Goal: Task Accomplishment & Management: Use online tool/utility

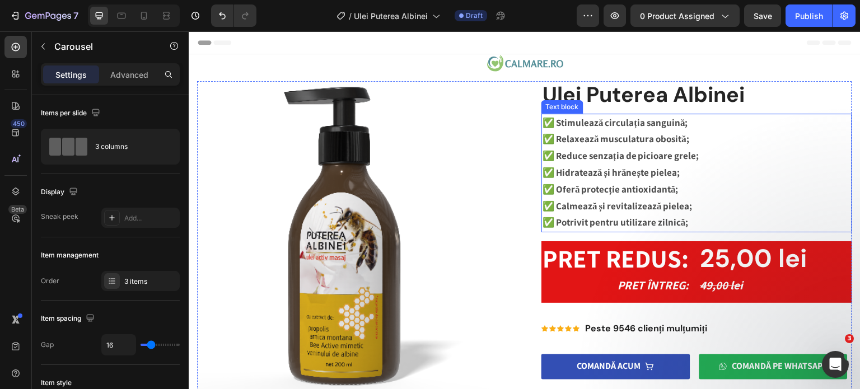
click at [607, 123] on strong "✅ Stimulează circulația sanguină;" at bounding box center [616, 122] width 146 height 12
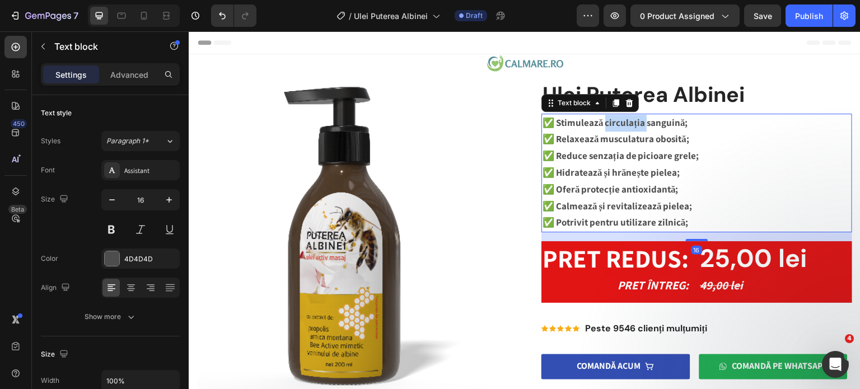
click at [607, 123] on strong "✅ Stimulează circulația sanguină;" at bounding box center [616, 122] width 146 height 12
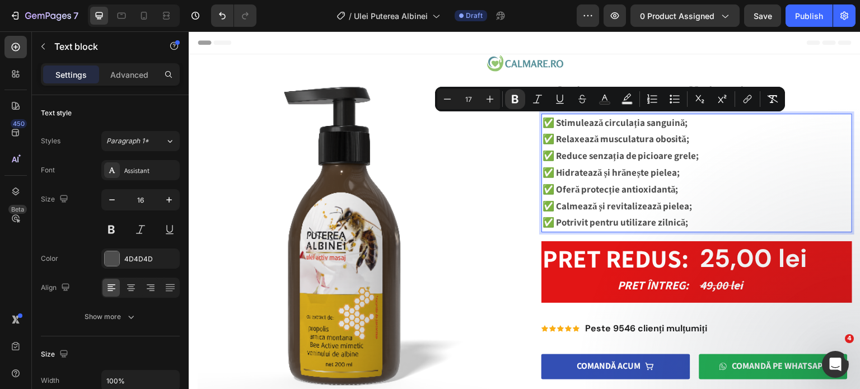
click at [579, 120] on strong "✅ Stimulează circulația sanguină;" at bounding box center [616, 122] width 146 height 12
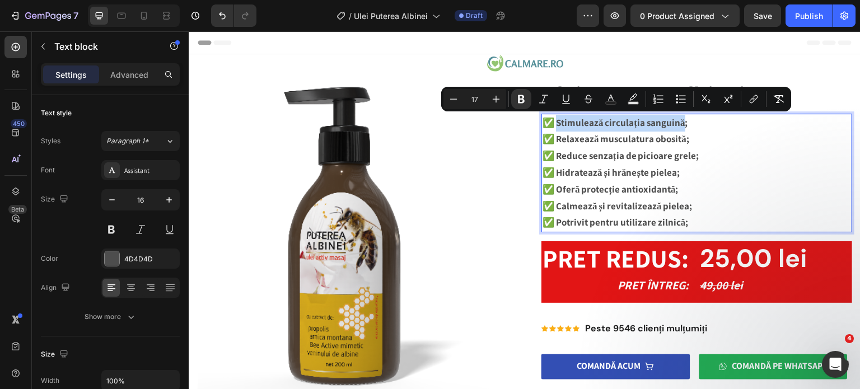
drag, startPoint x: 553, startPoint y: 122, endPoint x: 679, endPoint y: 120, distance: 125.5
click at [679, 120] on strong "✅ Stimulează circulația sanguină;" at bounding box center [616, 122] width 146 height 12
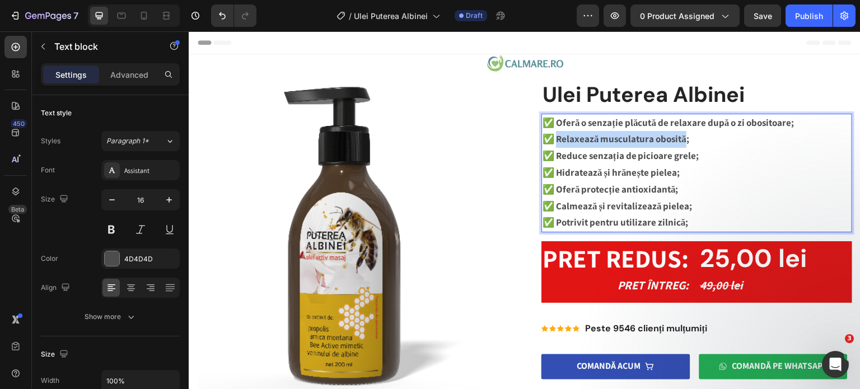
drag, startPoint x: 555, startPoint y: 141, endPoint x: 681, endPoint y: 141, distance: 126.0
click at [681, 141] on strong "✅ Relaxează musculatura obosită;" at bounding box center [616, 139] width 147 height 12
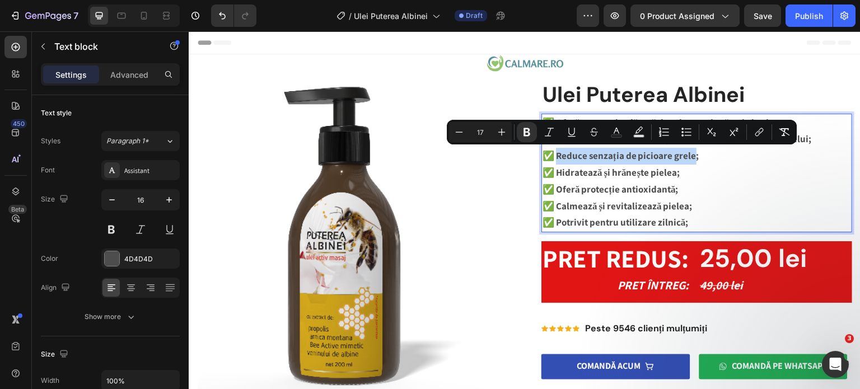
drag, startPoint x: 554, startPoint y: 155, endPoint x: 691, endPoint y: 161, distance: 136.8
click at [691, 161] on strong "✅ Reduce senzația de picioare grele;" at bounding box center [621, 156] width 157 height 12
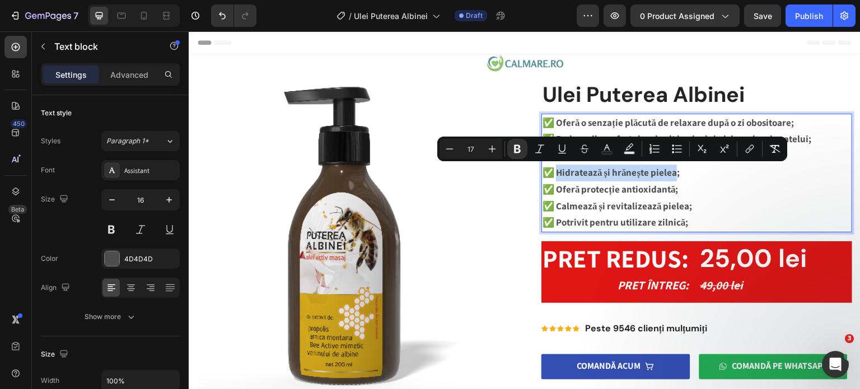
drag, startPoint x: 554, startPoint y: 173, endPoint x: 670, endPoint y: 175, distance: 116.0
click at [670, 175] on strong "✅ Hidratează și hrănește pielea;" at bounding box center [611, 172] width 137 height 12
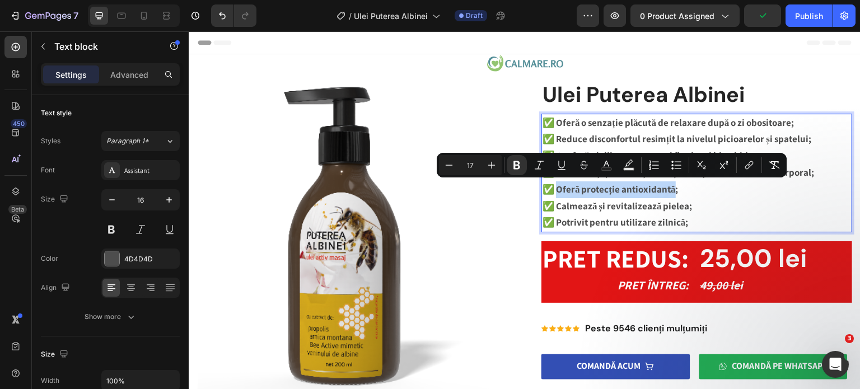
drag, startPoint x: 554, startPoint y: 188, endPoint x: 672, endPoint y: 191, distance: 117.1
click at [672, 191] on strong "✅ Oferă protecție antioxidantă;" at bounding box center [611, 189] width 136 height 12
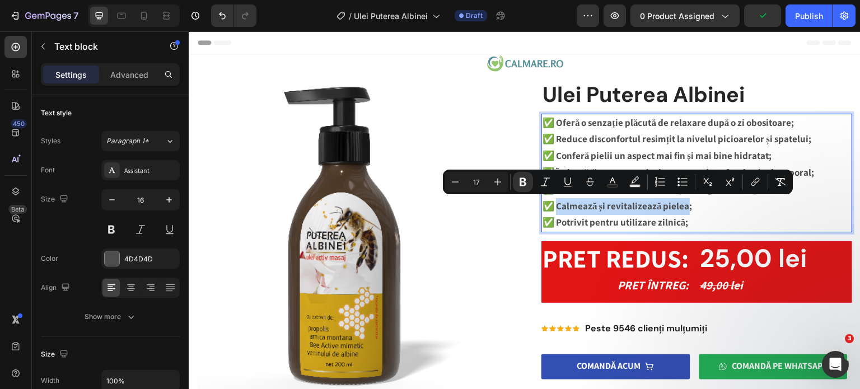
drag, startPoint x: 555, startPoint y: 207, endPoint x: 683, endPoint y: 208, distance: 127.7
click at [683, 208] on strong "✅ Calmează și revitalizează pielea;" at bounding box center [618, 206] width 150 height 12
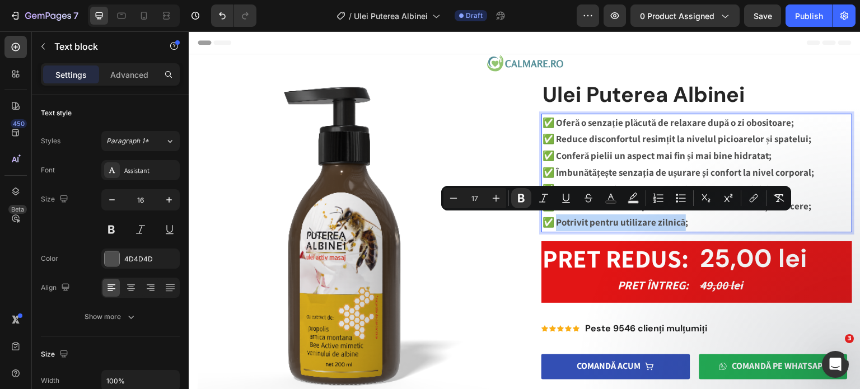
drag, startPoint x: 555, startPoint y: 222, endPoint x: 681, endPoint y: 226, distance: 126.1
click at [681, 226] on strong "✅ Potrivit pentru utilizare zilnică;" at bounding box center [616, 222] width 146 height 12
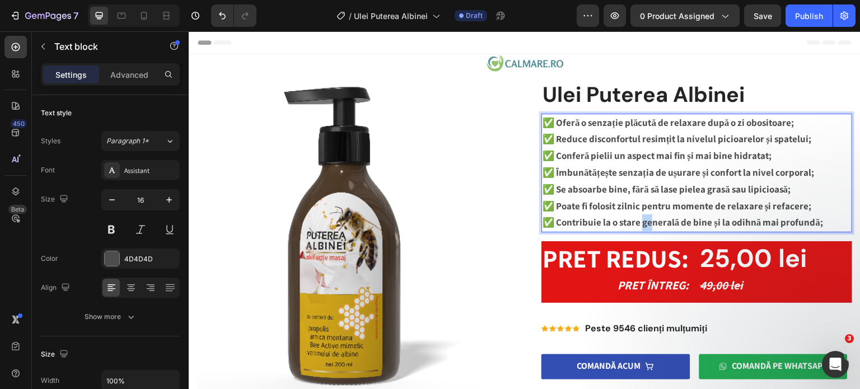
click at [640, 215] on p "✅ Contribuie la o stare generală de bine și la odihnă mai profundă;" at bounding box center [697, 223] width 309 height 17
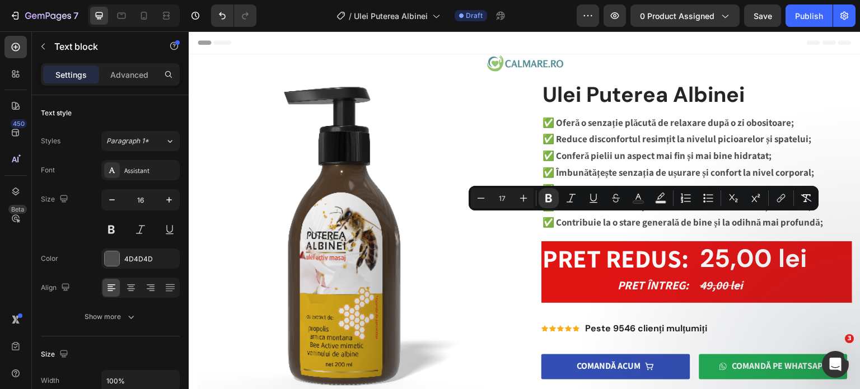
click at [620, 47] on div "Header" at bounding box center [525, 42] width 654 height 22
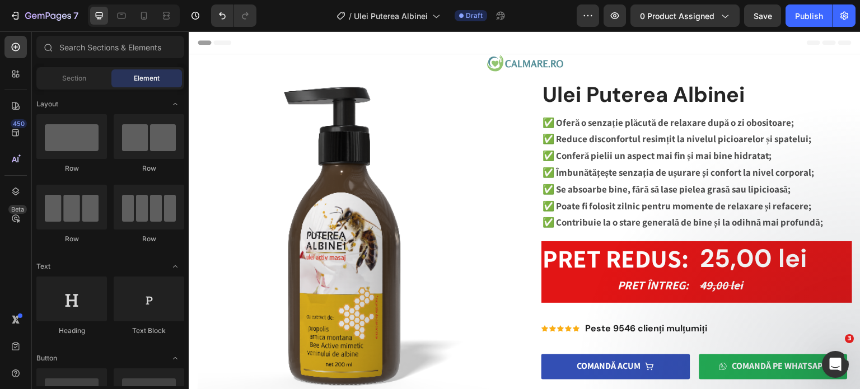
click at [579, 47] on div "Header" at bounding box center [525, 42] width 654 height 22
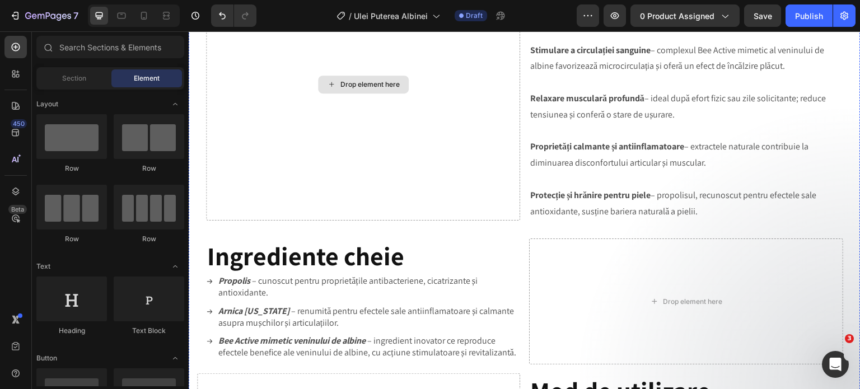
scroll to position [840, 0]
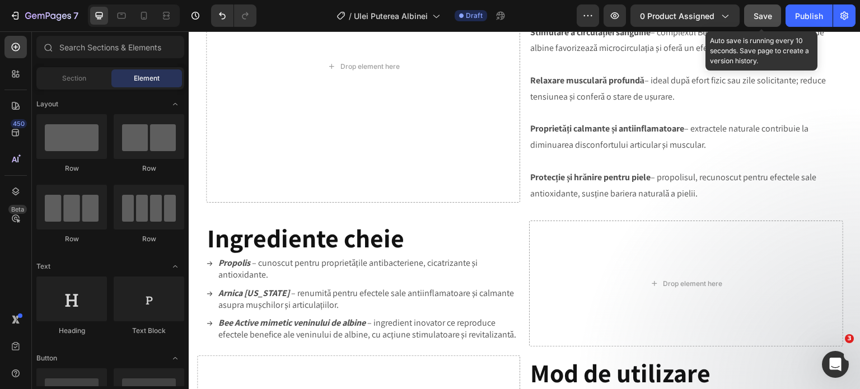
click at [772, 19] on span "Save" at bounding box center [763, 16] width 18 height 10
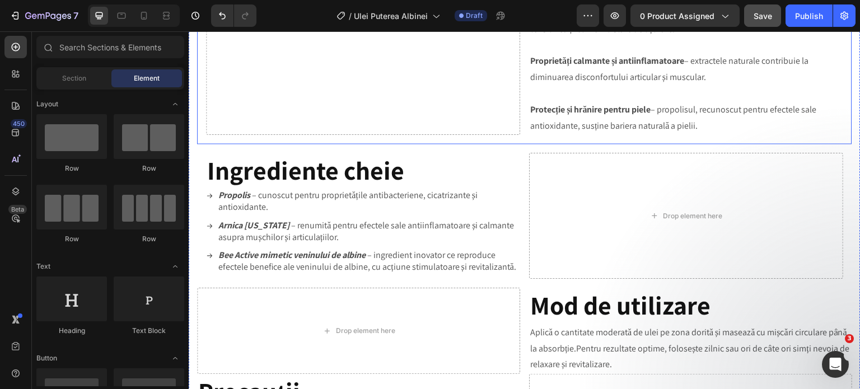
scroll to position [0, 0]
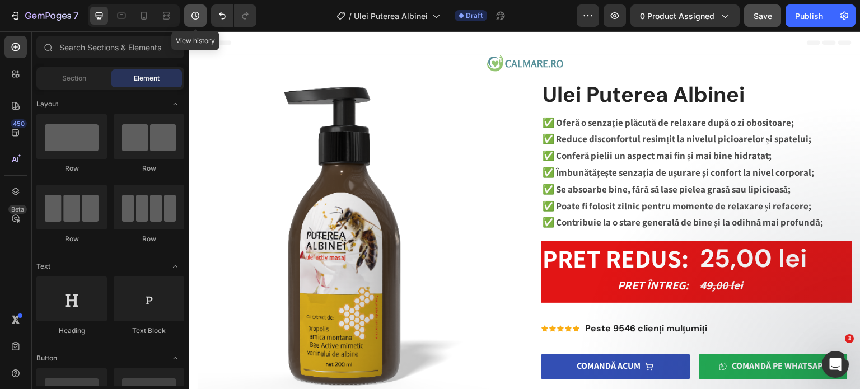
click at [195, 18] on icon "button" at bounding box center [195, 15] width 11 height 11
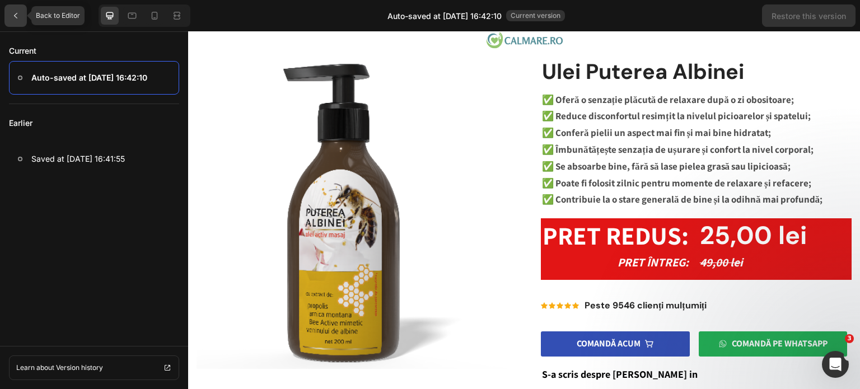
click at [20, 19] on div at bounding box center [15, 15] width 22 height 22
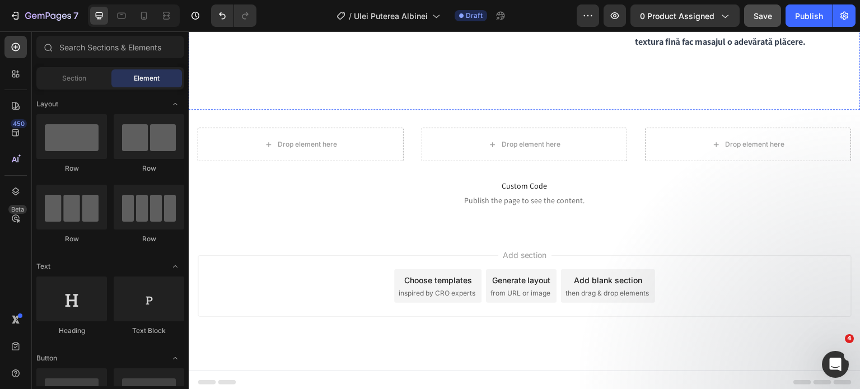
scroll to position [1789, 0]
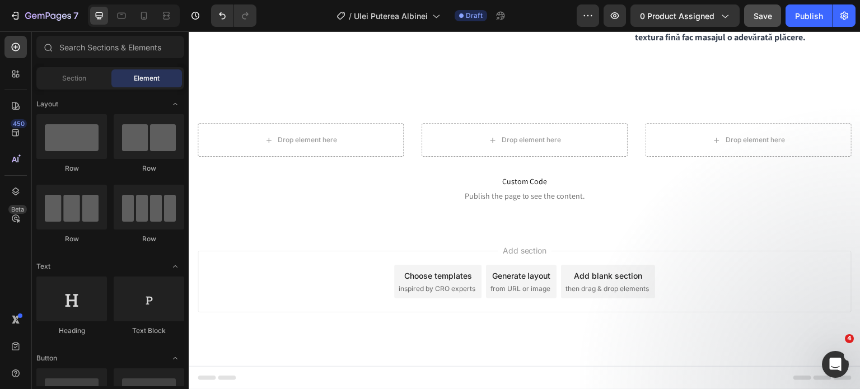
click at [745, 264] on div "Add section Choose templates inspired by CRO experts Generate layout from URL o…" at bounding box center [525, 282] width 654 height 62
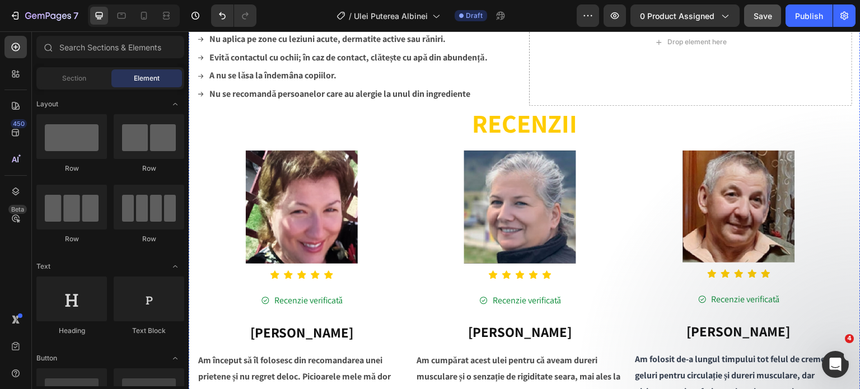
scroll to position [1331, 0]
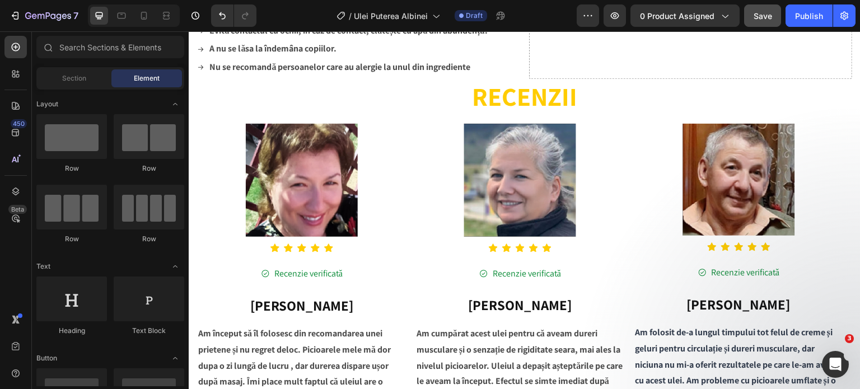
click at [0, 291] on div "450 Beta" at bounding box center [16, 210] width 32 height 358
click at [299, 296] on h2 "[PERSON_NAME]" at bounding box center [301, 306] width 209 height 21
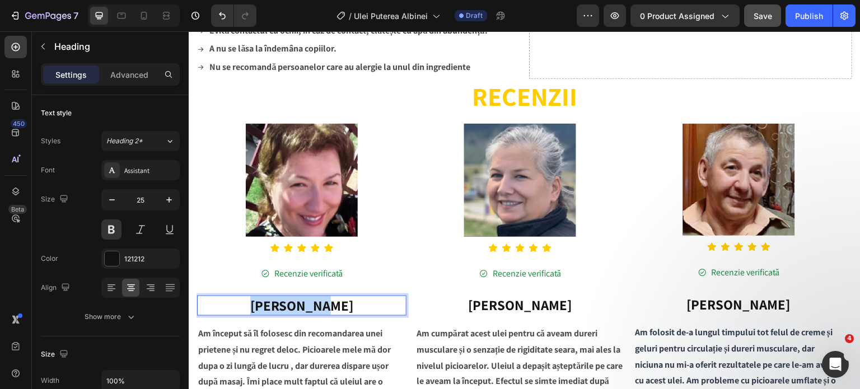
click at [299, 296] on h2 "[PERSON_NAME]" at bounding box center [301, 306] width 209 height 21
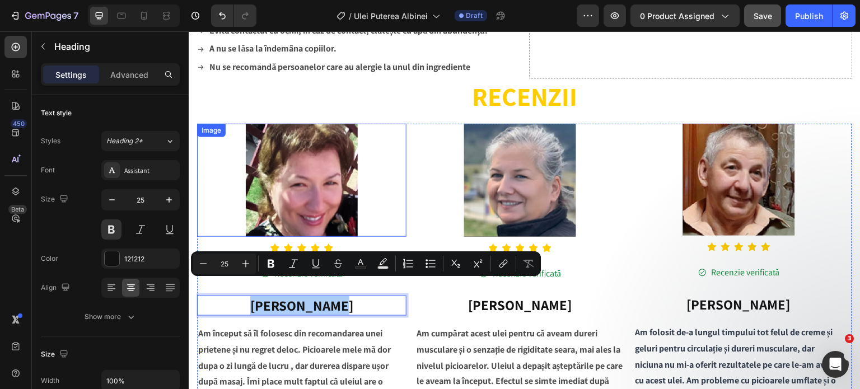
click at [284, 170] on img at bounding box center [302, 180] width 112 height 113
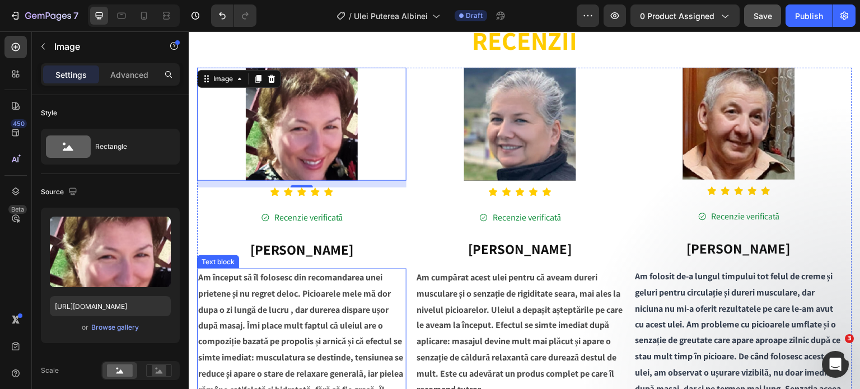
scroll to position [1443, 0]
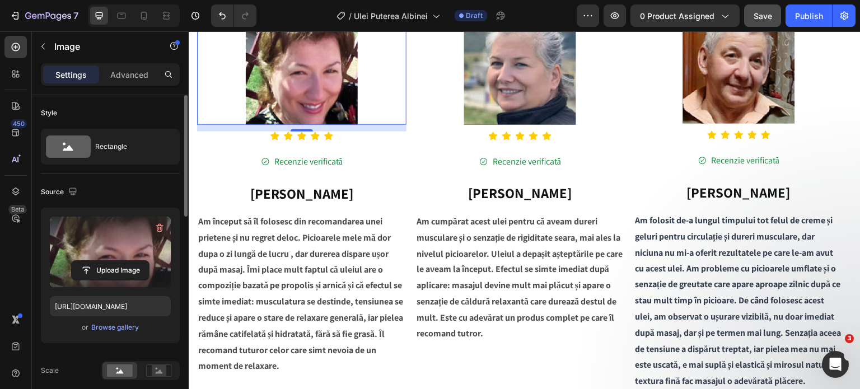
click at [105, 259] on label at bounding box center [110, 252] width 121 height 71
click at [105, 261] on input "file" at bounding box center [110, 270] width 77 height 19
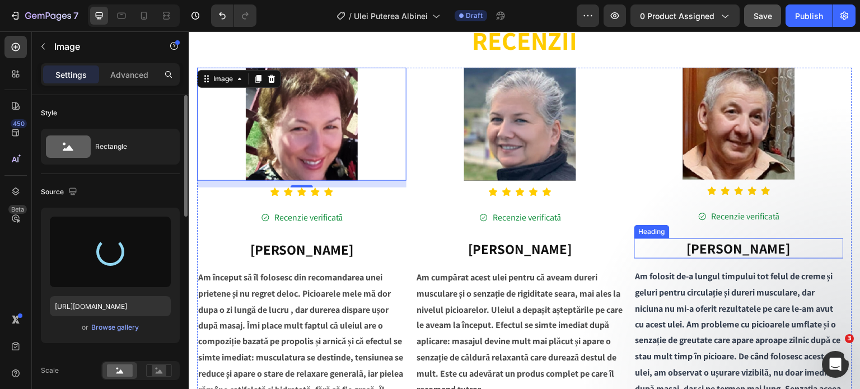
scroll to position [1331, 0]
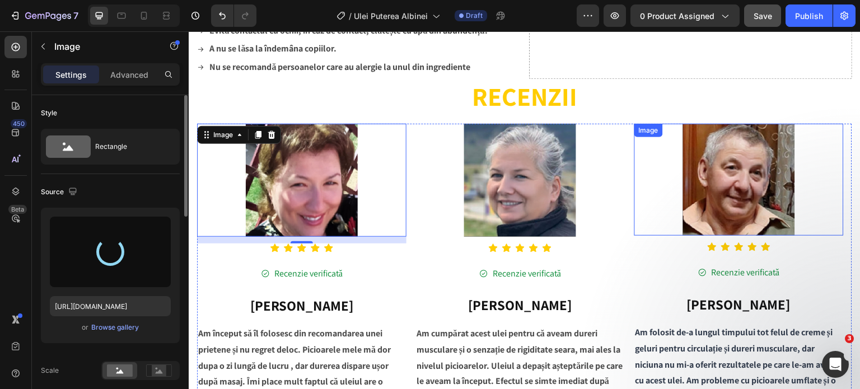
type input "[URL][DOMAIN_NAME]"
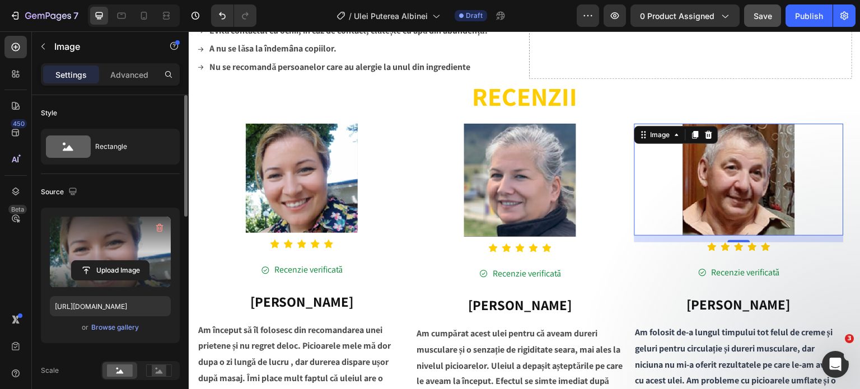
click at [728, 173] on img at bounding box center [739, 180] width 112 height 112
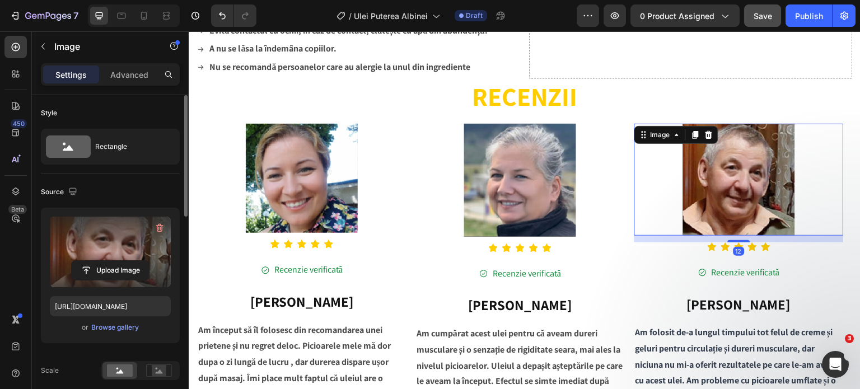
click at [112, 258] on label at bounding box center [110, 252] width 121 height 71
click at [112, 261] on input "file" at bounding box center [110, 270] width 77 height 19
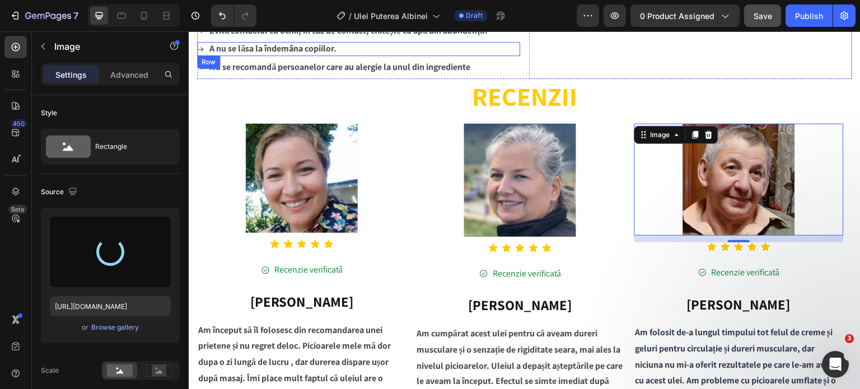
type input "[URL][DOMAIN_NAME]"
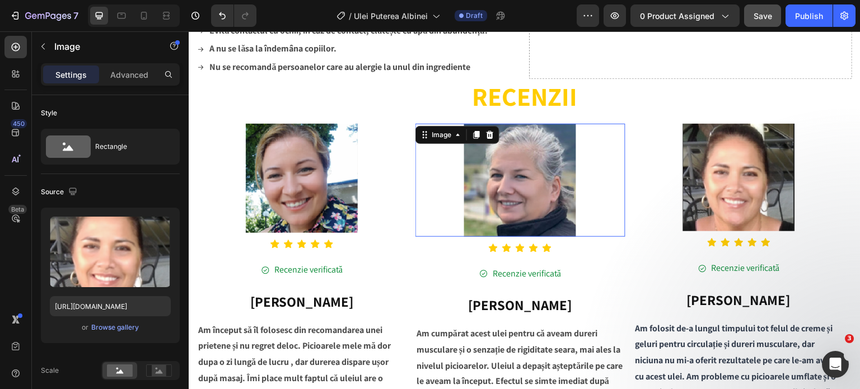
click at [503, 176] on img at bounding box center [520, 180] width 112 height 113
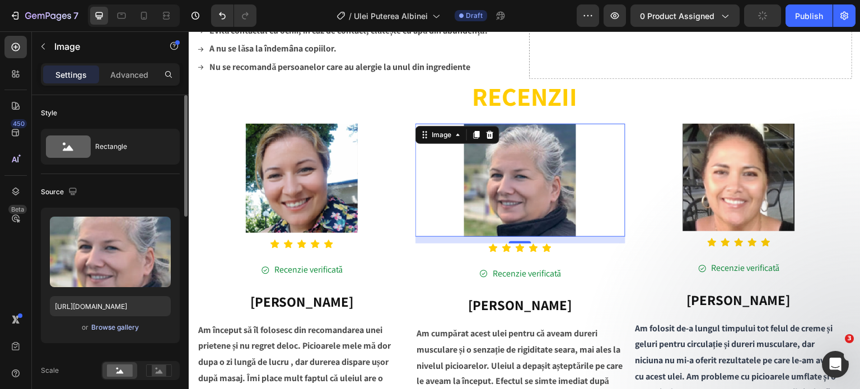
click at [121, 329] on div "Browse gallery" at bounding box center [115, 328] width 48 height 10
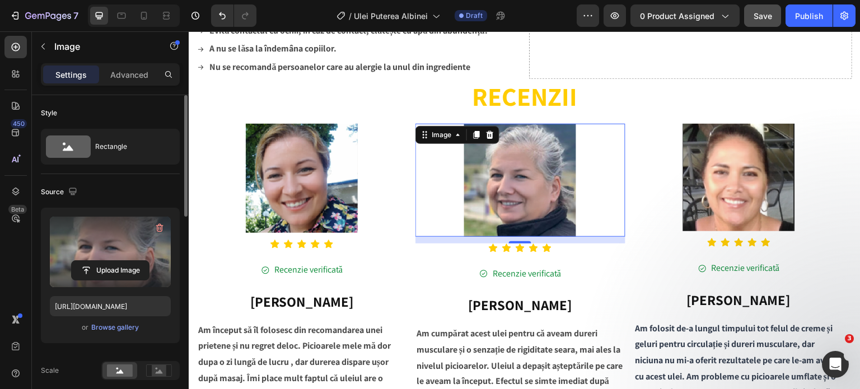
click at [109, 252] on label at bounding box center [110, 252] width 121 height 71
click at [109, 261] on input "file" at bounding box center [110, 270] width 77 height 19
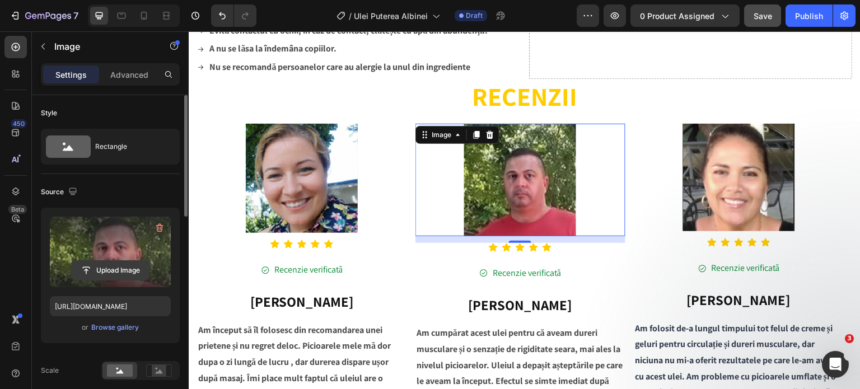
click at [97, 271] on input "file" at bounding box center [110, 270] width 77 height 19
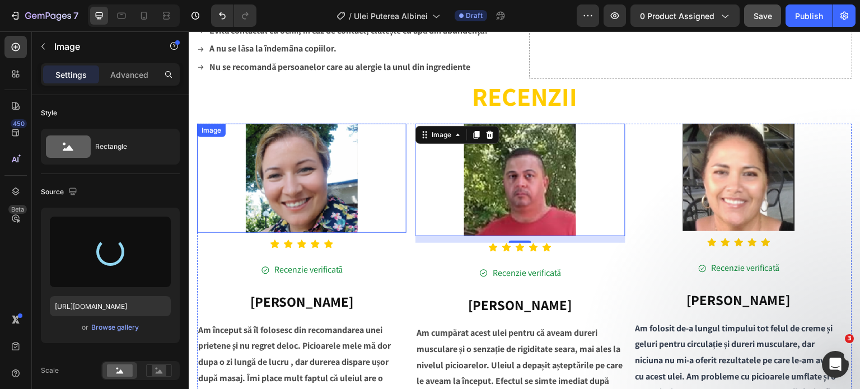
type input "[URL][DOMAIN_NAME]"
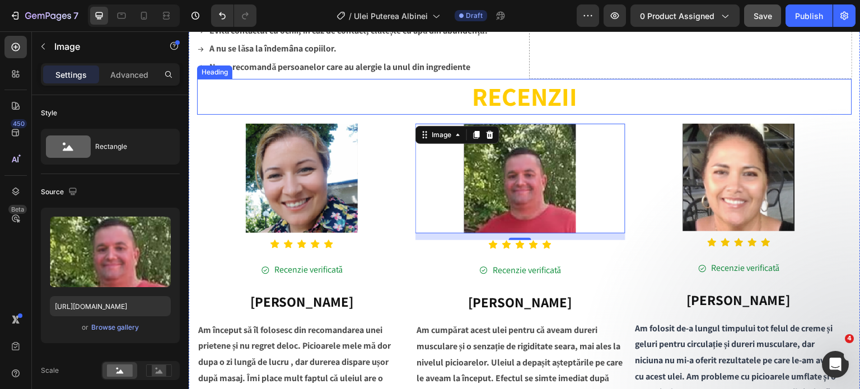
click at [658, 80] on p "RECENZII" at bounding box center [524, 97] width 653 height 34
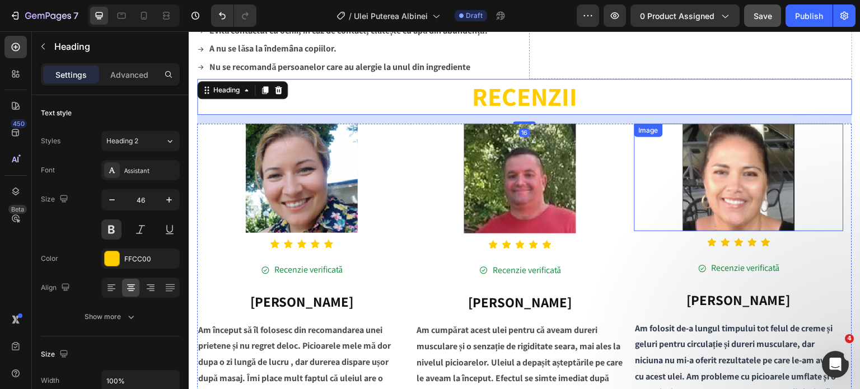
click at [707, 153] on img at bounding box center [739, 178] width 112 height 108
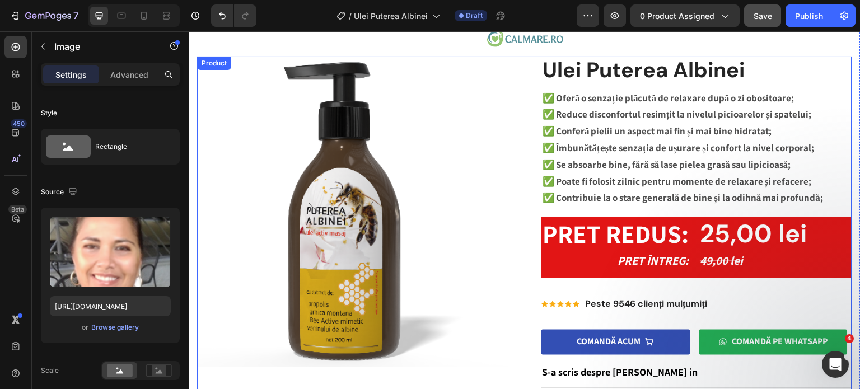
scroll to position [0, 0]
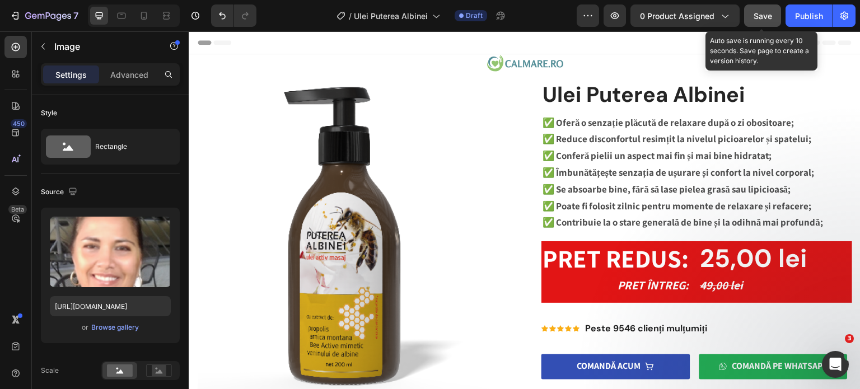
click at [759, 13] on span "Save" at bounding box center [763, 16] width 18 height 10
